Goal: Find specific page/section: Find specific page/section

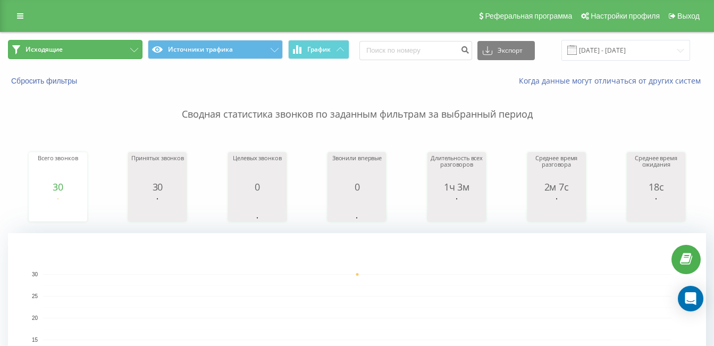
click at [116, 53] on button "Исходящие" at bounding box center [75, 49] width 135 height 19
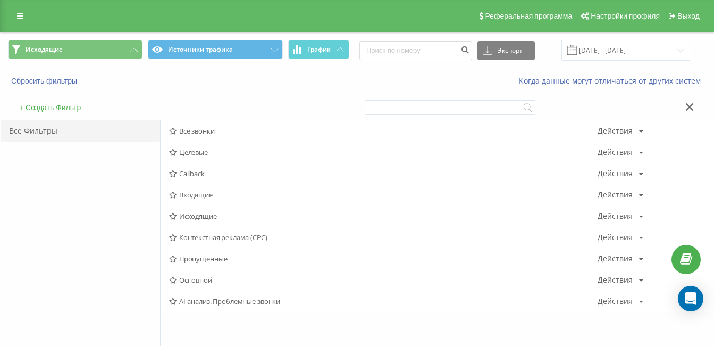
click at [191, 195] on span "Входящие" at bounding box center [383, 194] width 429 height 7
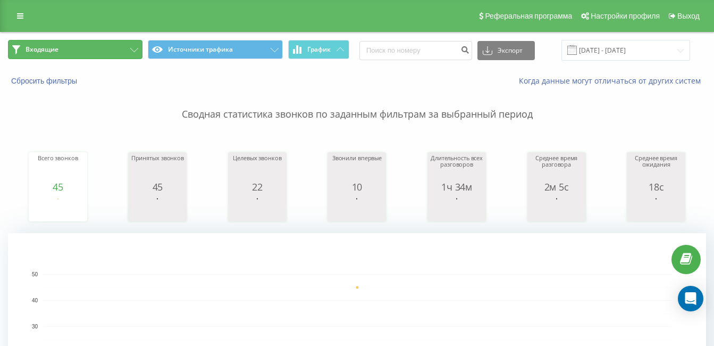
click at [118, 46] on button "Входящие" at bounding box center [75, 49] width 135 height 19
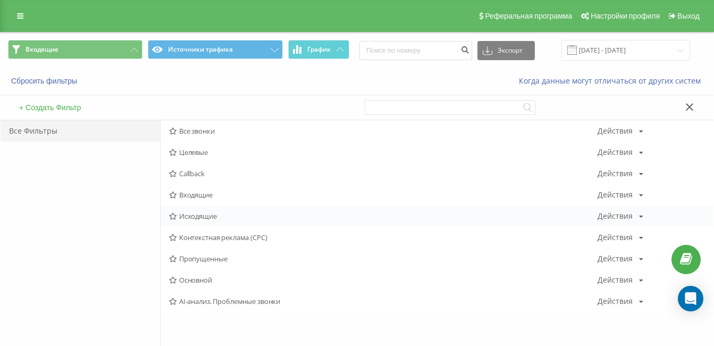
click at [200, 220] on span "Исходящие" at bounding box center [383, 215] width 429 height 7
